Goal: Transaction & Acquisition: Purchase product/service

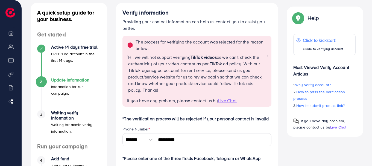
scroll to position [30, 0]
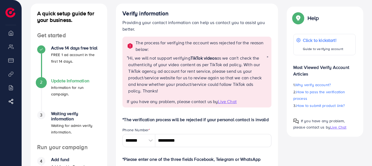
click at [231, 104] on span "Live Chat" at bounding box center [227, 101] width 19 height 6
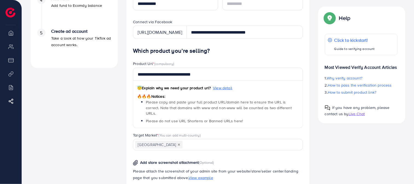
scroll to position [193, 0]
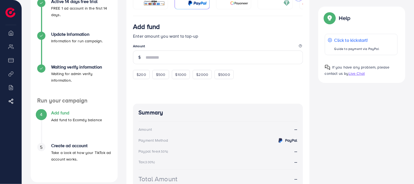
scroll to position [88, 0]
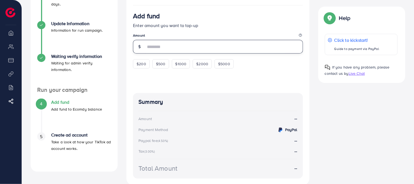
click at [179, 48] on input "number" at bounding box center [224, 47] width 157 height 14
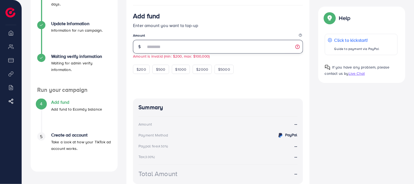
type input "*"
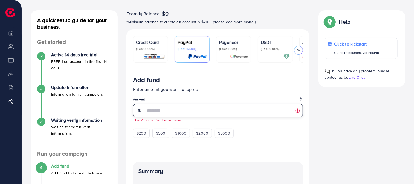
scroll to position [10, 0]
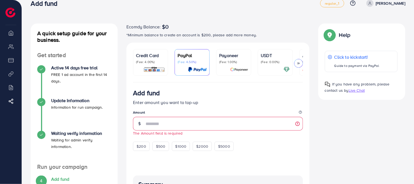
click at [145, 60] on p "(Fee: 4.00%)" at bounding box center [150, 62] width 29 height 4
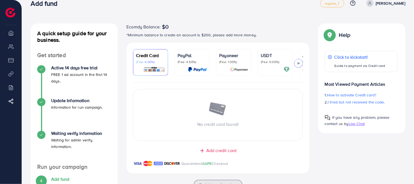
click at [183, 89] on div "No credit card found! Add credit card Guaranteed SAFE Checkout" at bounding box center [217, 128] width 183 height 91
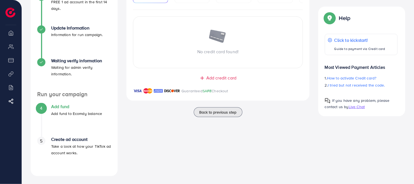
scroll to position [84, 0]
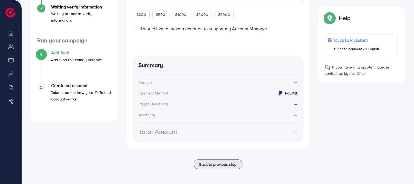
scroll to position [139, 0]
